Goal: Navigation & Orientation: Find specific page/section

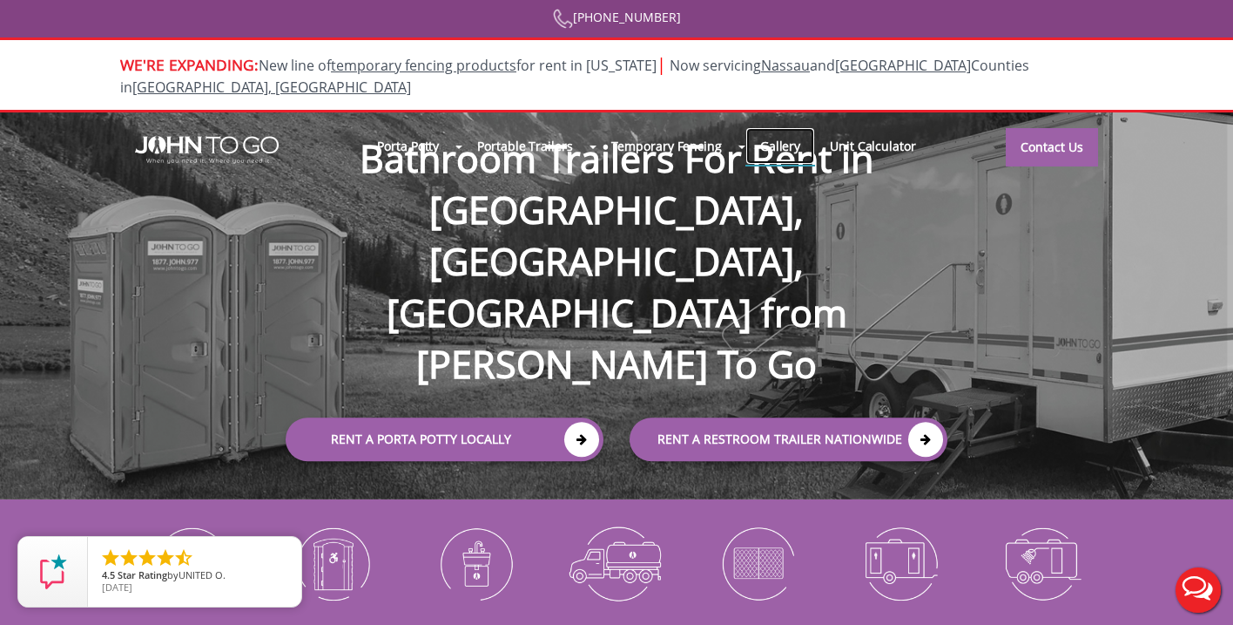
click at [777, 131] on link "Gallery" at bounding box center [781, 145] width 70 height 37
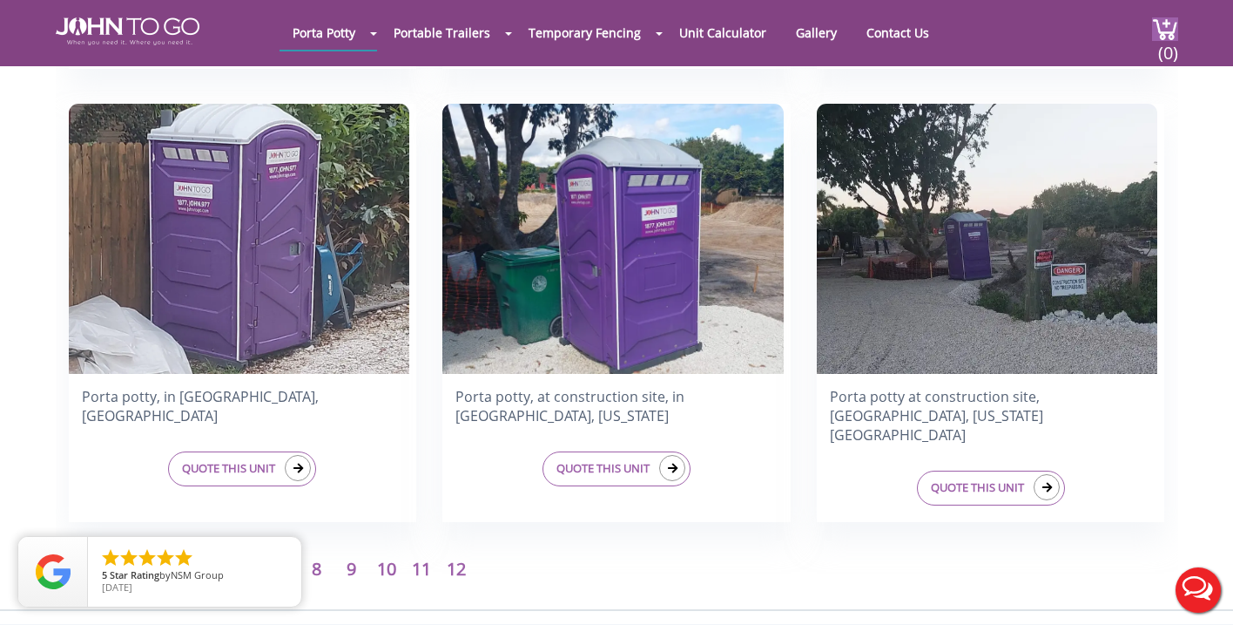
scroll to position [2723, 0]
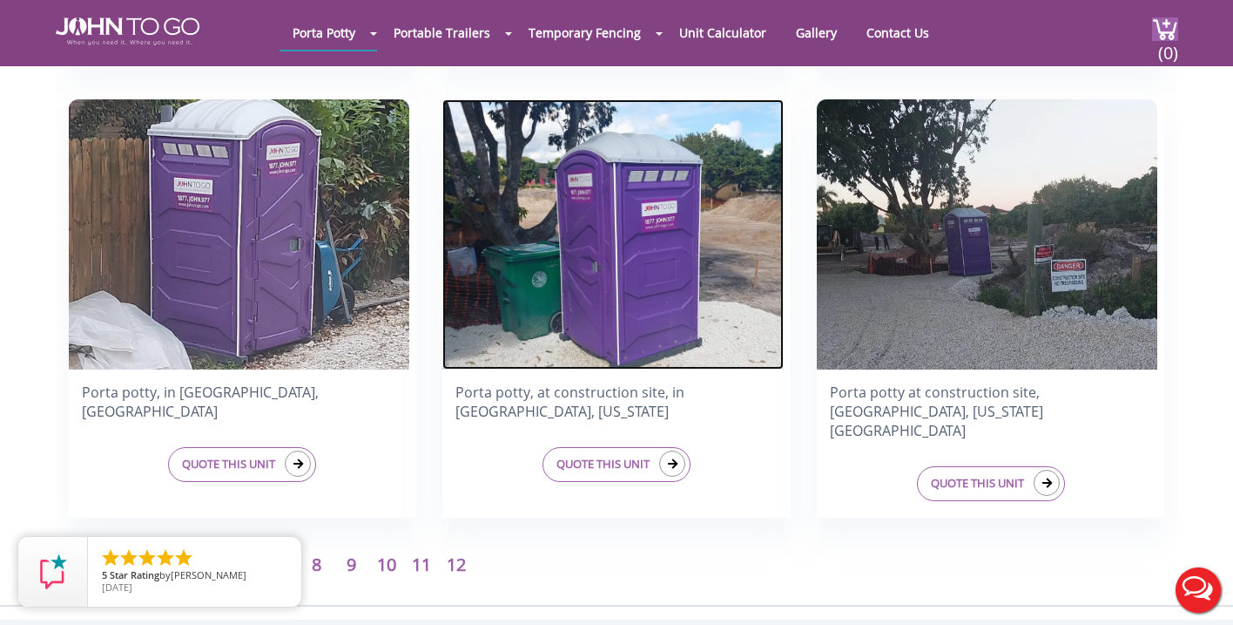
click at [556, 247] on img at bounding box center [612, 234] width 341 height 270
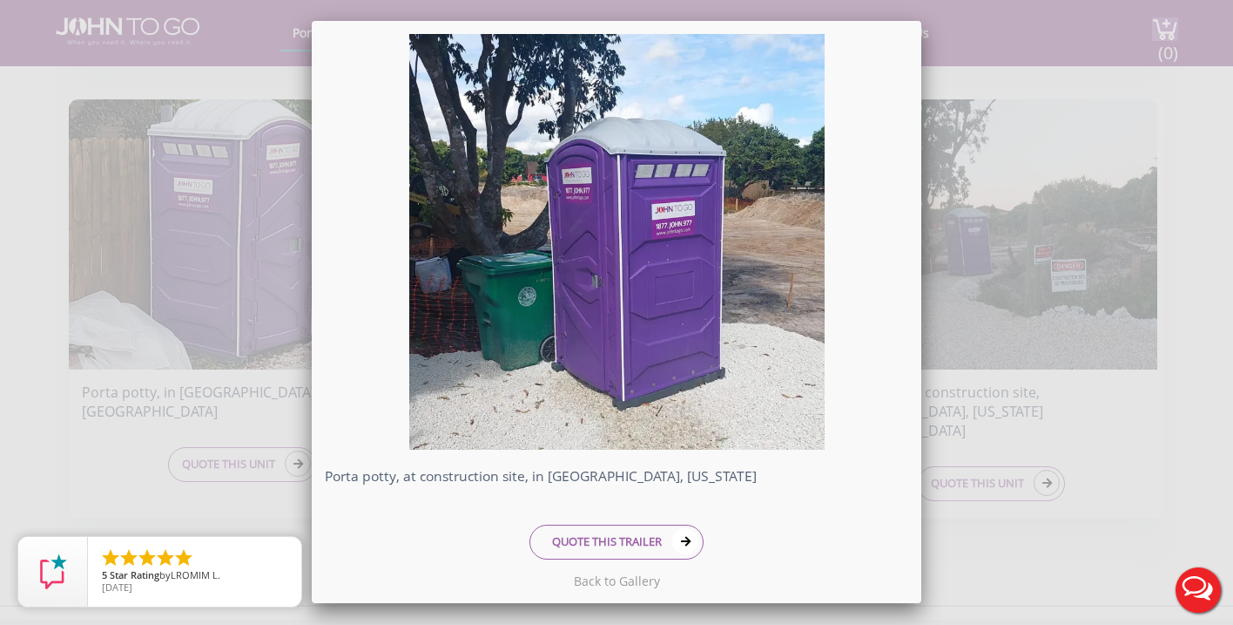
click at [947, 76] on div "Porta potty, at construction site, in [GEOGRAPHIC_DATA], [US_STATE] QUOTE THIS …" at bounding box center [616, 312] width 1233 height 625
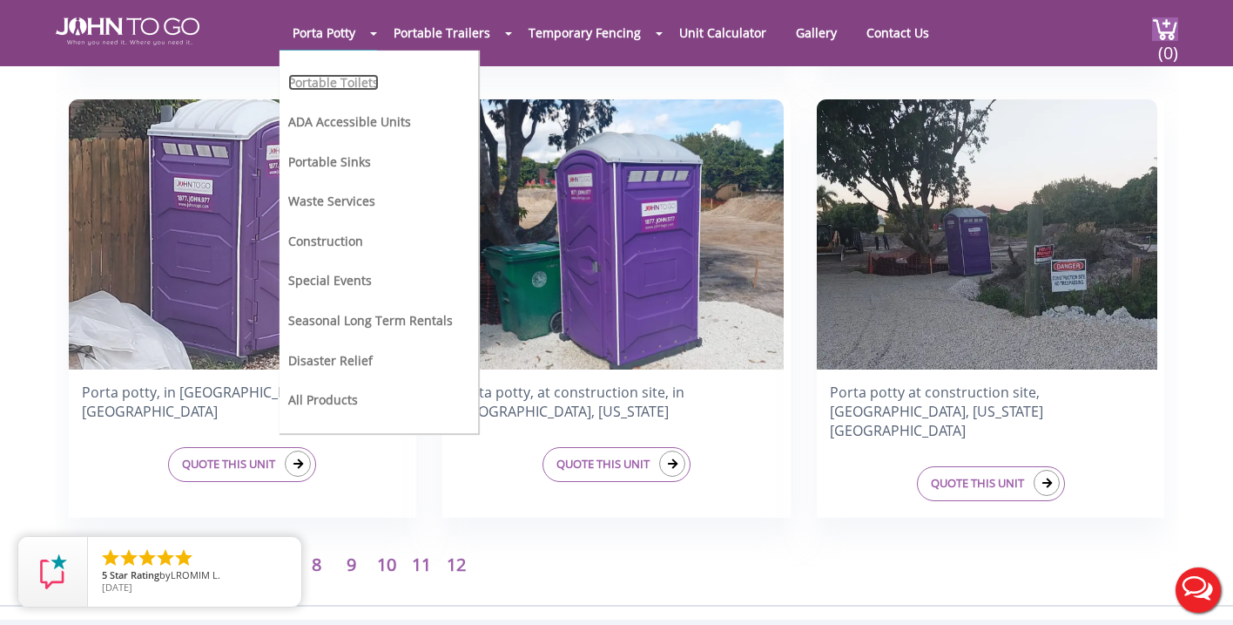
click at [334, 83] on link "Portable Toilets" at bounding box center [333, 82] width 91 height 17
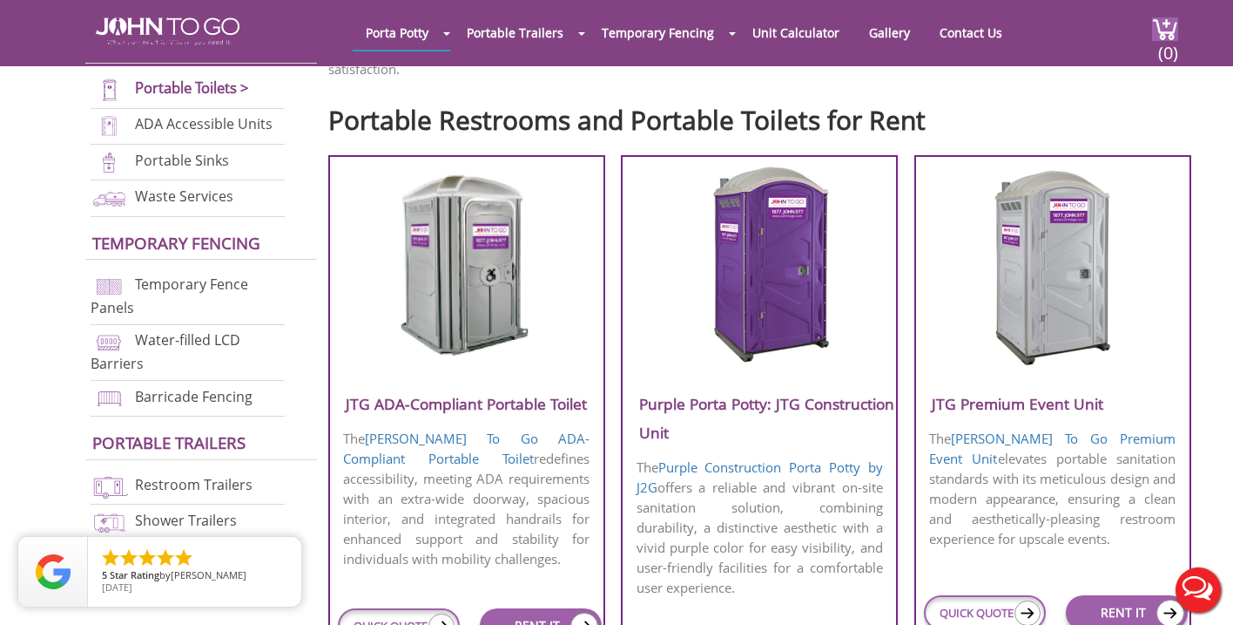
scroll to position [594, 0]
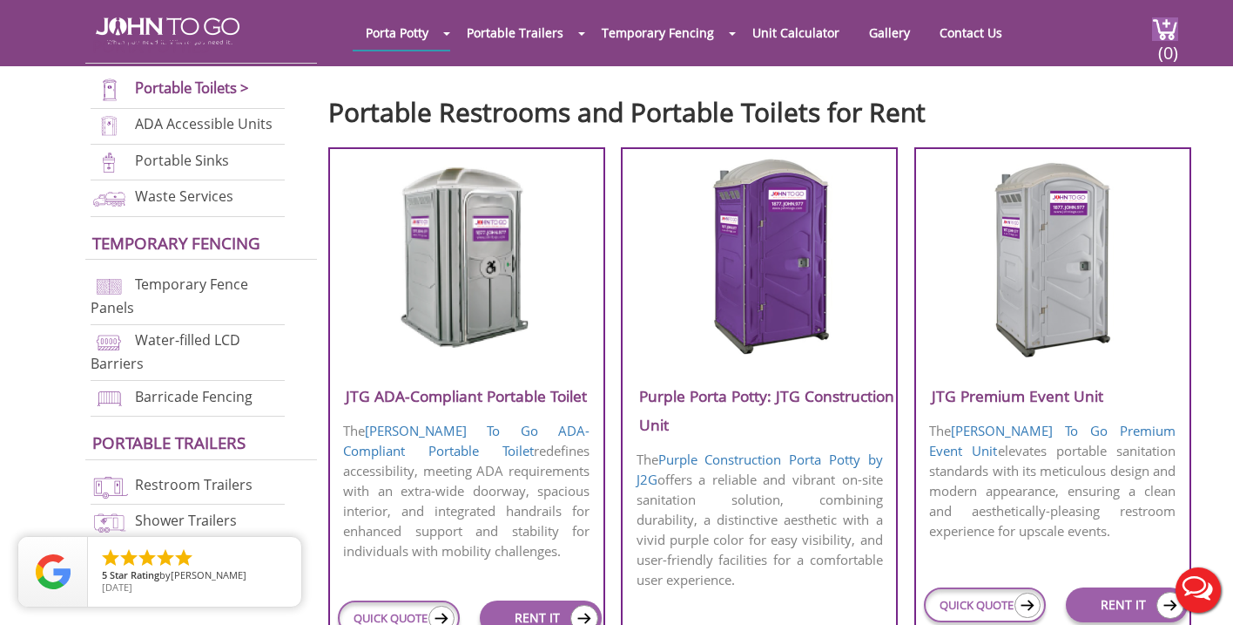
click at [764, 231] on img at bounding box center [760, 257] width 166 height 200
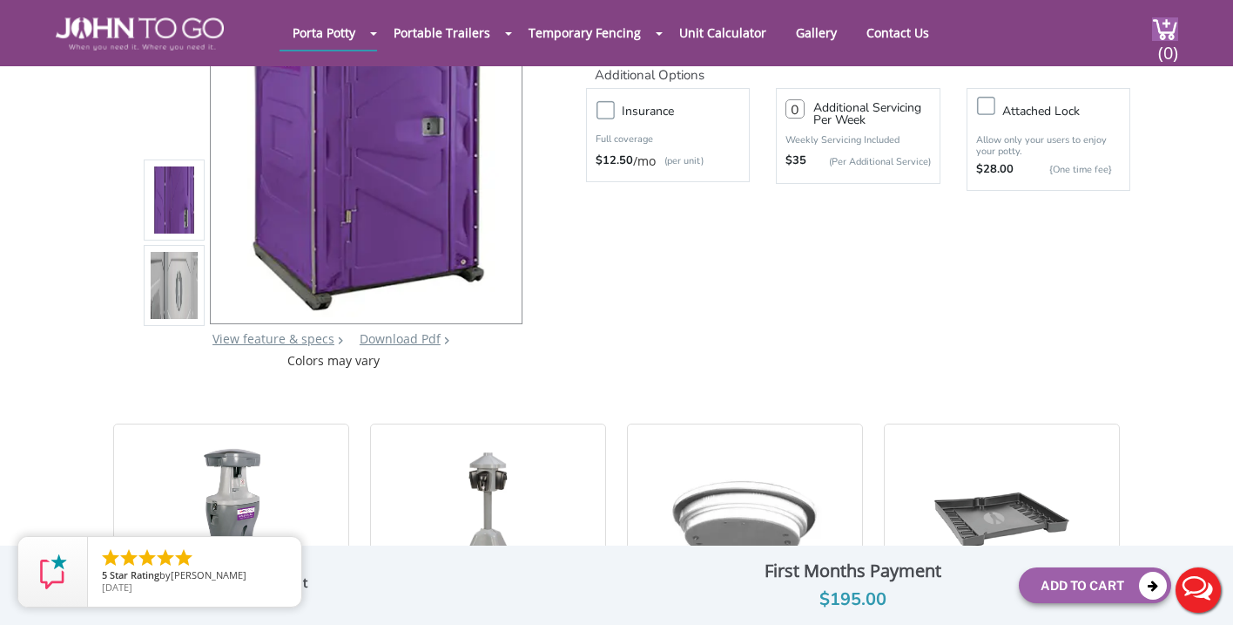
scroll to position [175, 0]
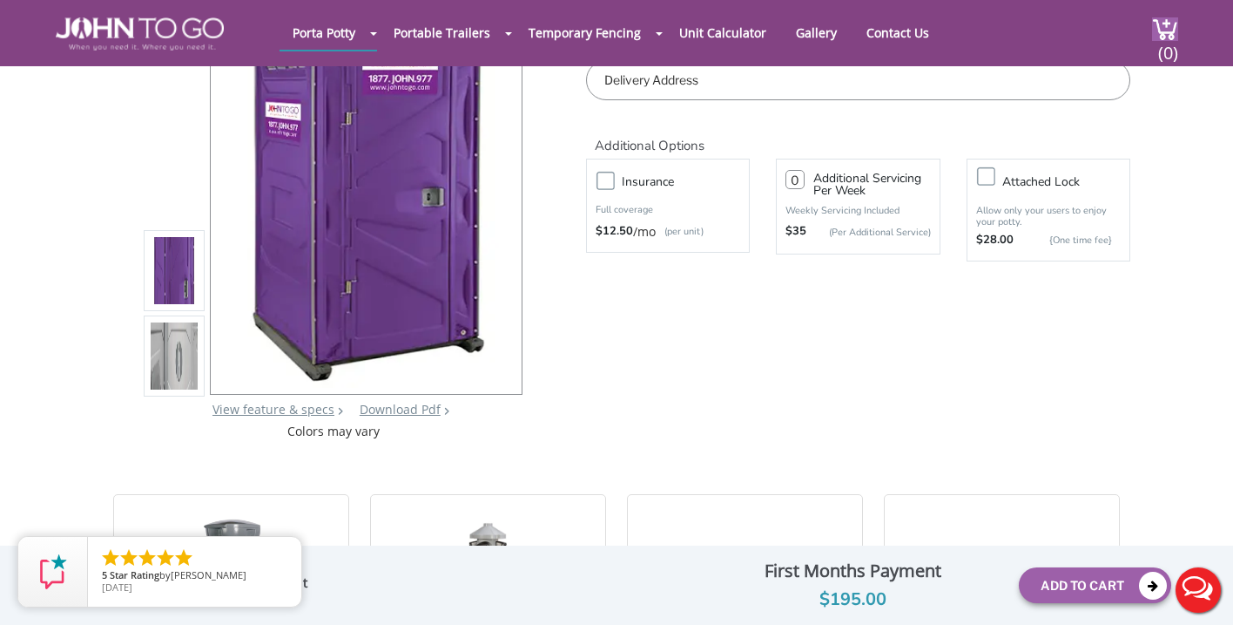
click at [183, 345] on img at bounding box center [174, 360] width 47 height 410
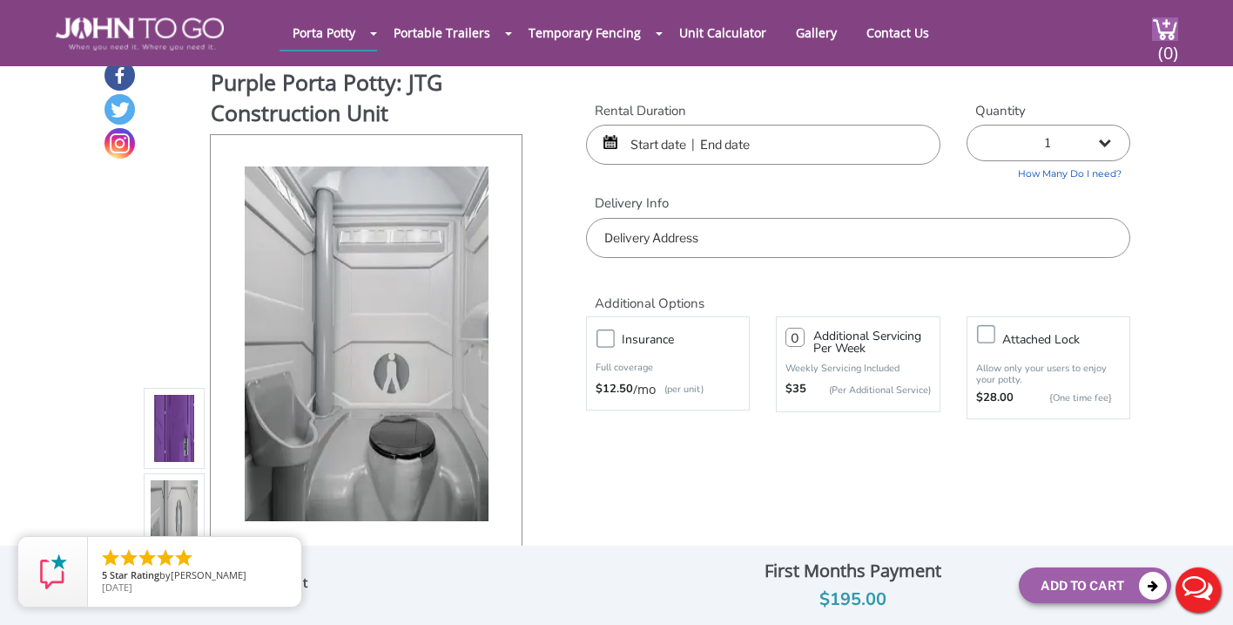
scroll to position [53, 0]
